Goal: Information Seeking & Learning: Understand process/instructions

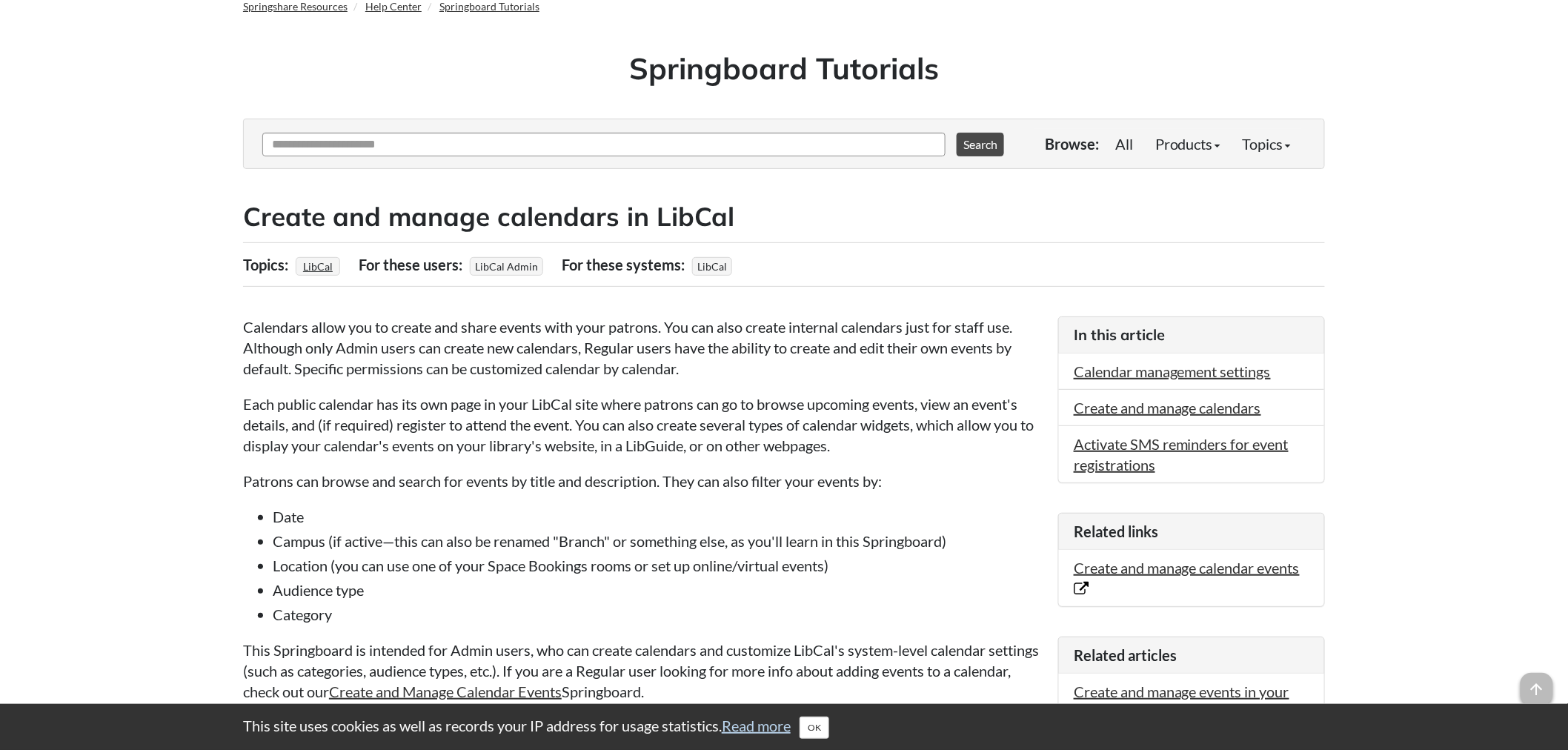
scroll to position [165, 0]
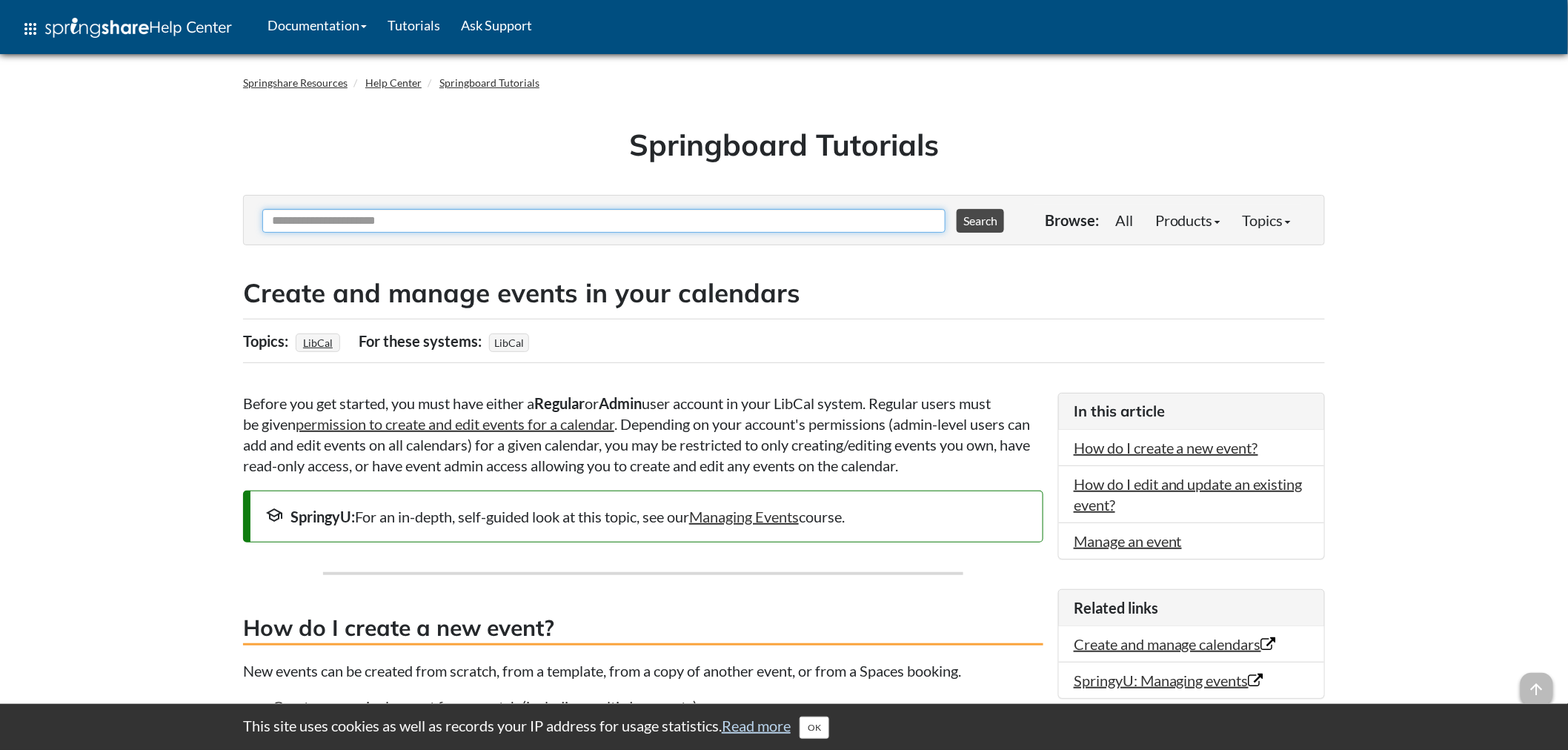
click at [545, 220] on input "Ask Another Question" at bounding box center [603, 221] width 684 height 24
type input "**********"
click at [957, 209] on button "Search" at bounding box center [980, 221] width 47 height 24
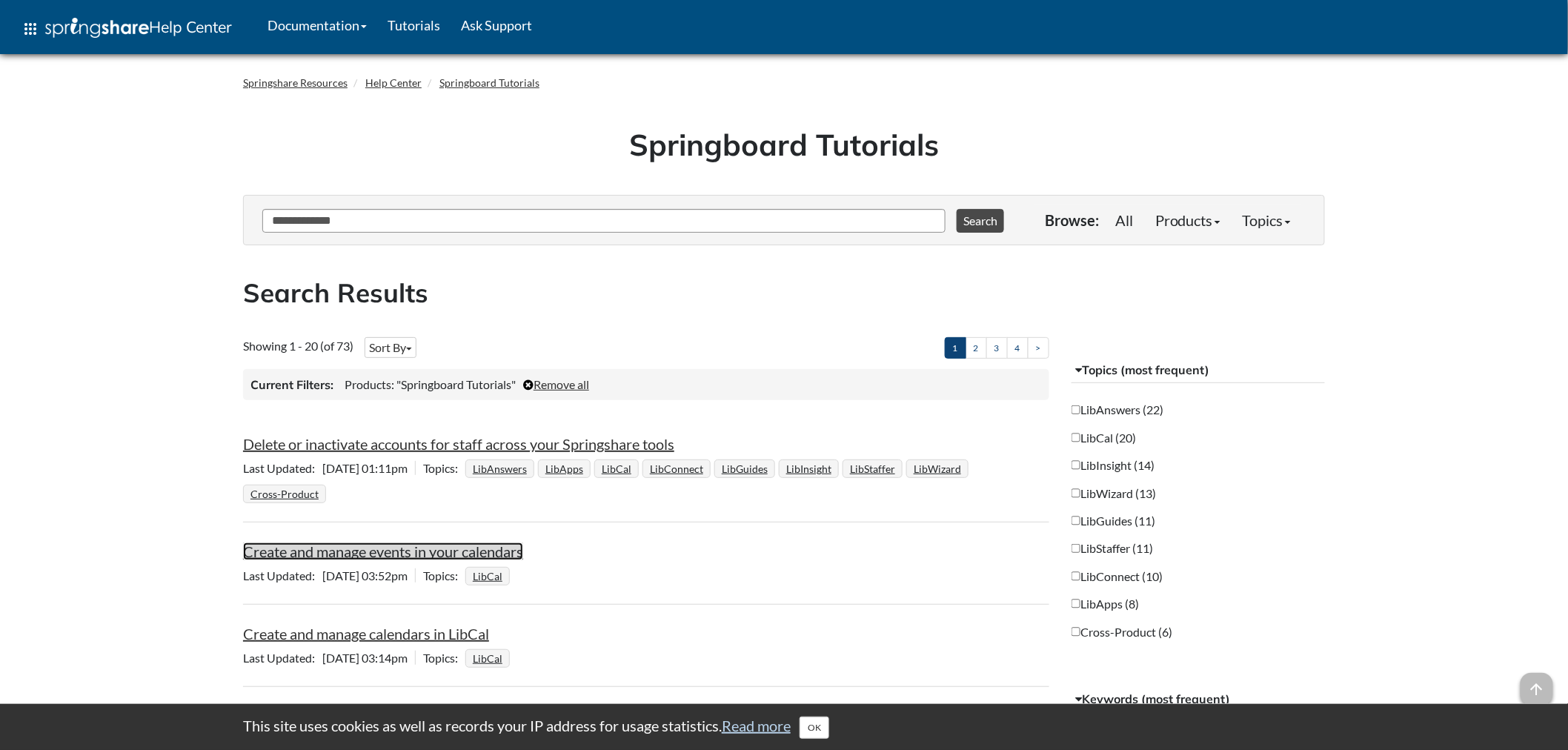
click at [431, 556] on link "Create and manage events in your calendars" at bounding box center [383, 552] width 280 height 18
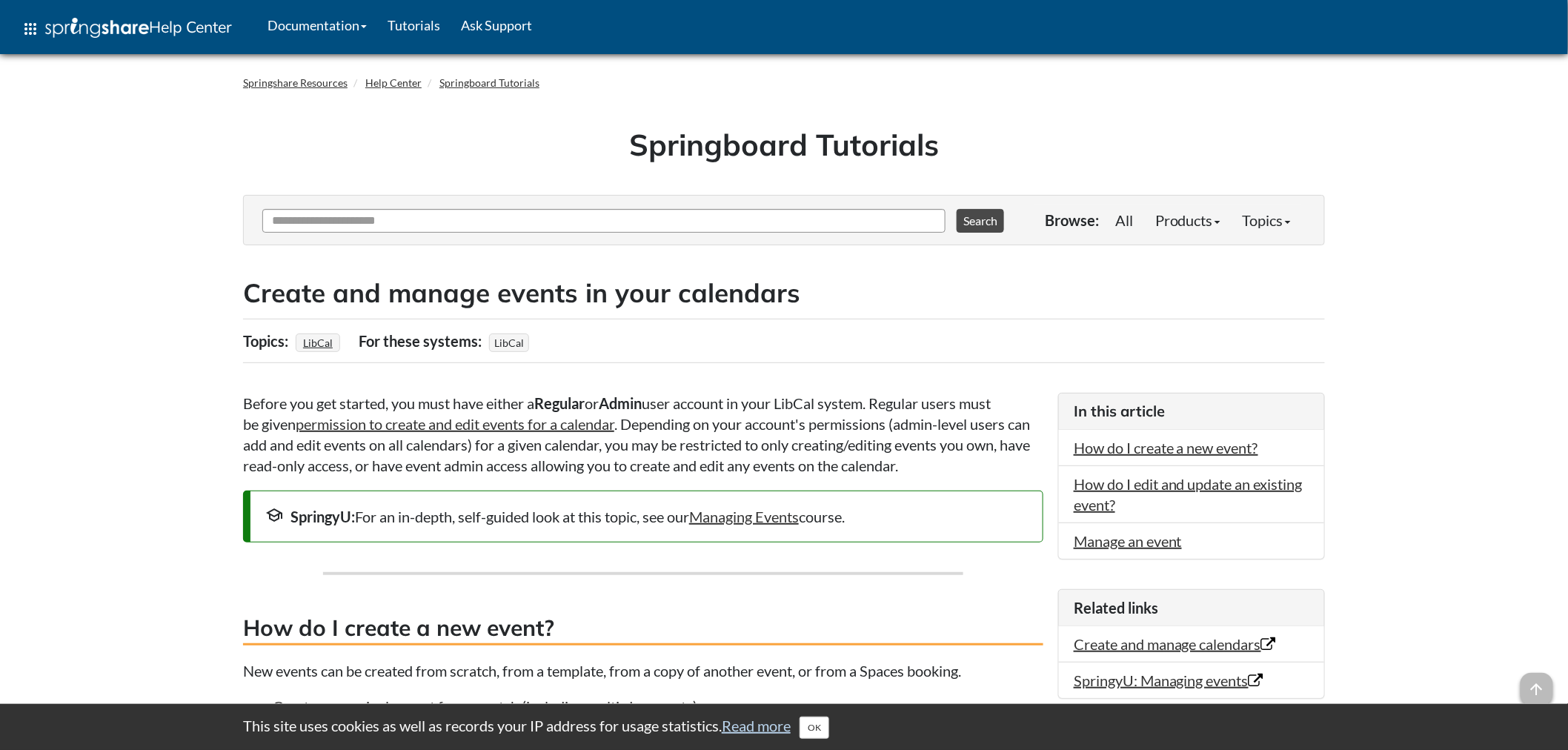
scroll to position [1501, 0]
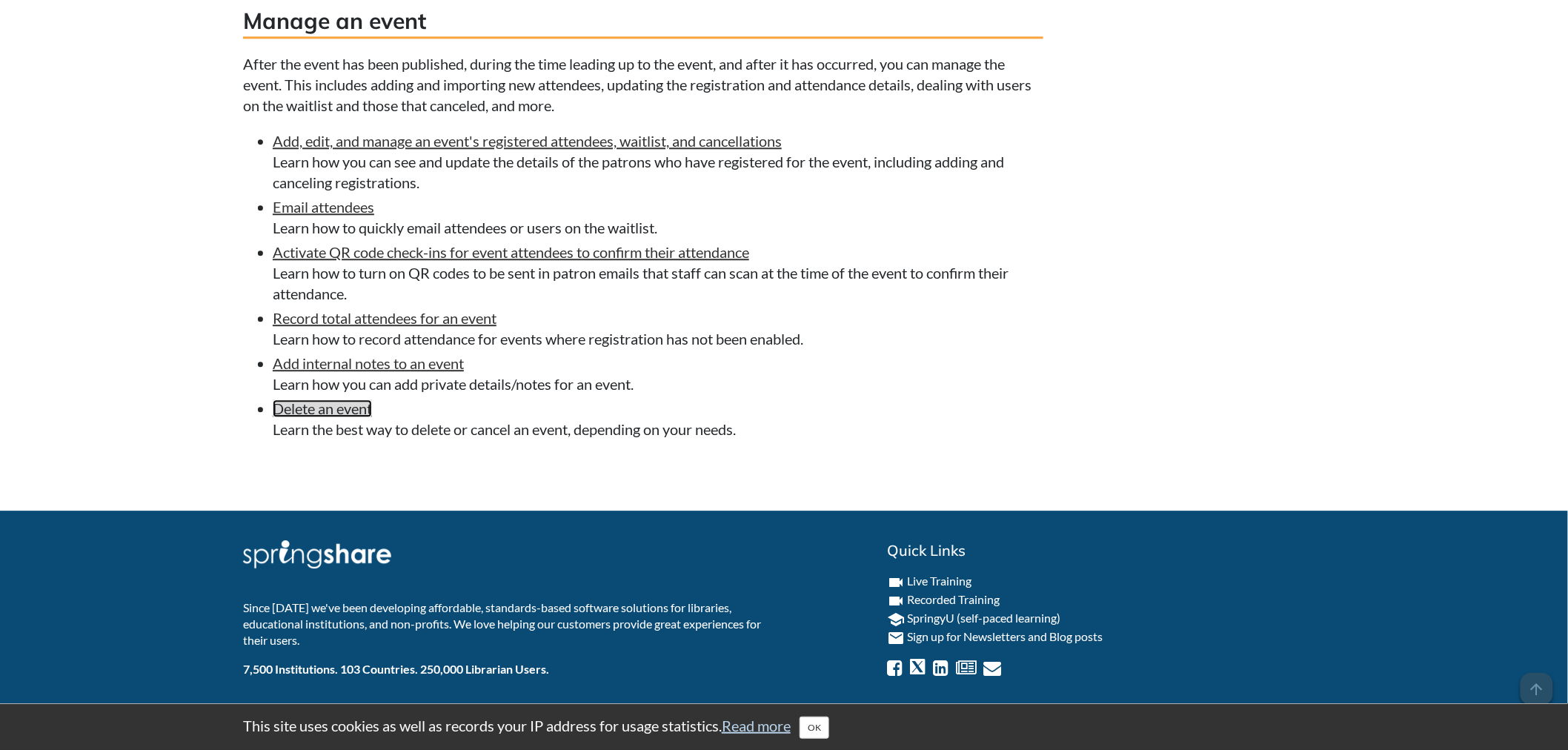
click at [307, 413] on link "Delete an event" at bounding box center [322, 408] width 99 height 18
